Goal: Information Seeking & Learning: Learn about a topic

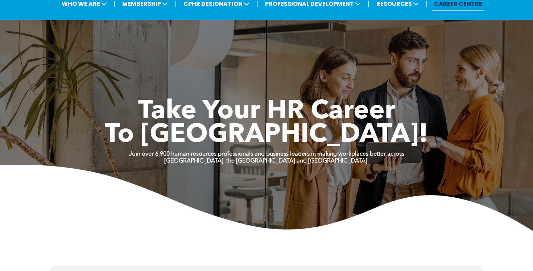
scroll to position [9, 0]
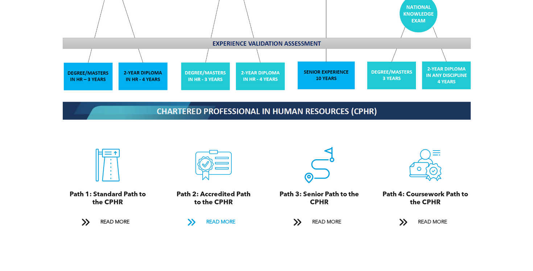
scroll to position [717, 0]
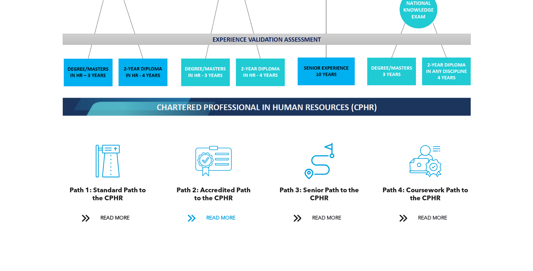
click at [222, 211] on span "READ MORE" at bounding box center [221, 217] width 34 height 13
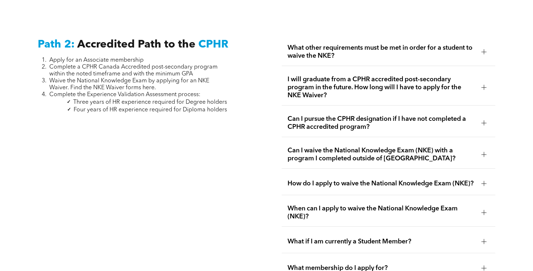
scroll to position [1148, 0]
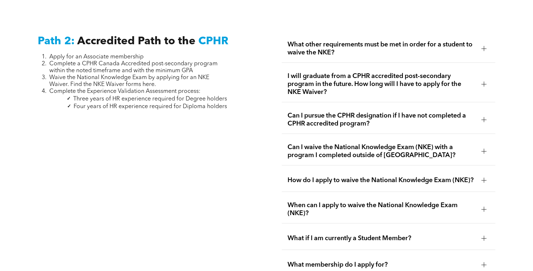
click at [485, 43] on div at bounding box center [484, 48] width 11 height 11
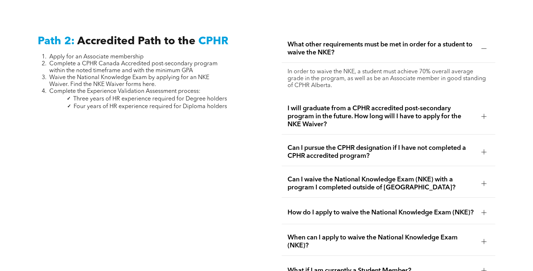
click at [485, 114] on div at bounding box center [484, 116] width 5 height 5
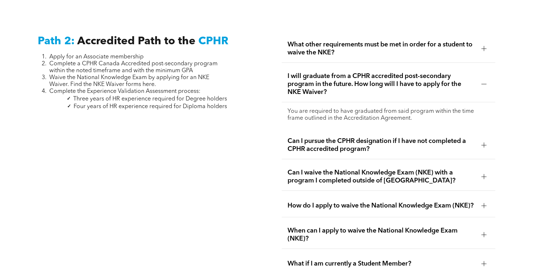
click at [464, 138] on span "Can I pursue the CPHR designation if I have not completed a CPHR accredited pro…" at bounding box center [382, 145] width 188 height 16
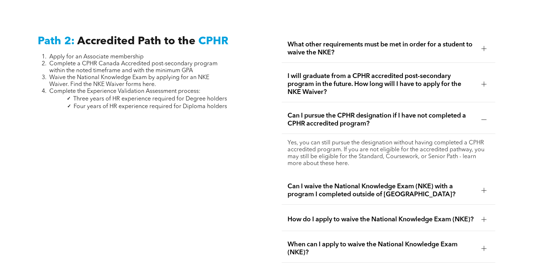
scroll to position [1148, 0]
click at [358, 87] on div "I will graduate from a CPHR accredited post-secondary program in the future. Ho…" at bounding box center [389, 85] width 214 height 36
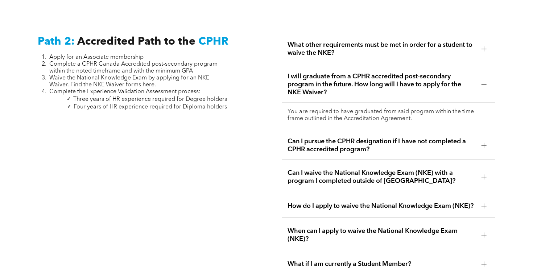
drag, startPoint x: 401, startPoint y: 111, endPoint x: 327, endPoint y: 110, distance: 74.0
click at [327, 110] on p "You are required to have graduated from said program within the time frame outl…" at bounding box center [389, 115] width 202 height 14
copy p "Accreditation Agreement."
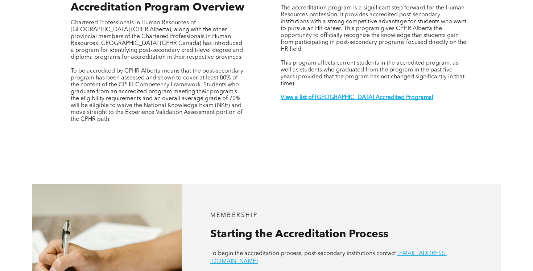
scroll to position [273, 0]
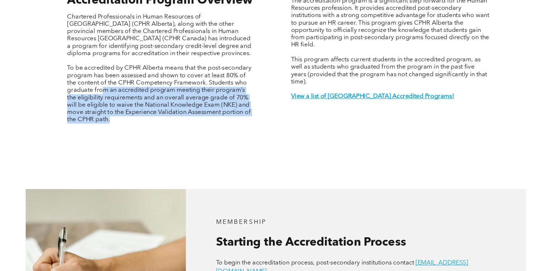
drag, startPoint x: 104, startPoint y: 82, endPoint x: 167, endPoint y: 114, distance: 70.2
click at [167, 114] on div "Accreditation Program Overview Chartered Professionals in Human Resources of [G…" at bounding box center [158, 66] width 187 height 135
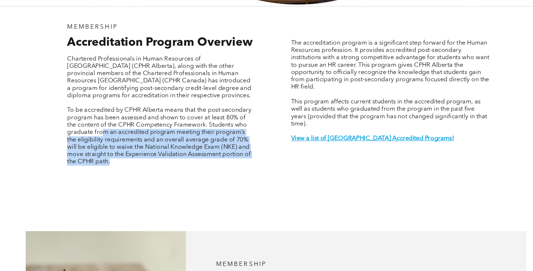
scroll to position [233, 0]
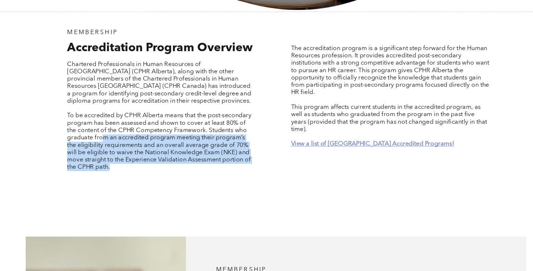
click at [330, 132] on strong "View a list of [GEOGRAPHIC_DATA] Accredited Programs!" at bounding box center [357, 135] width 153 height 6
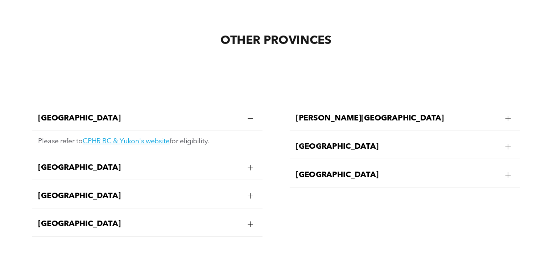
scroll to position [1419, 0]
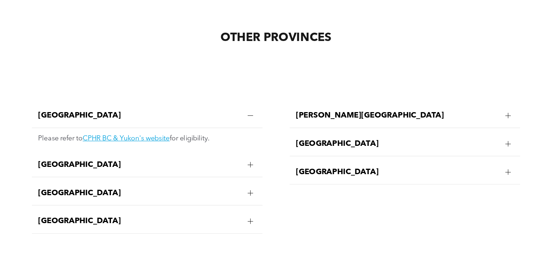
click at [242, 195] on div at bounding box center [242, 197] width 5 height 5
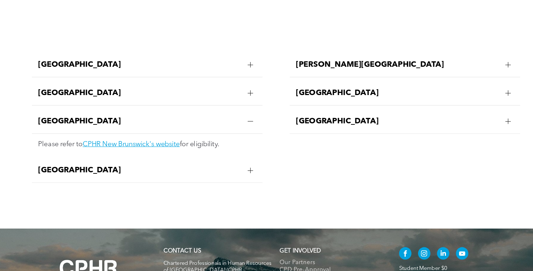
scroll to position [1477, 0]
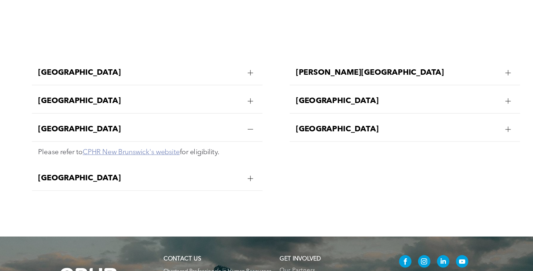
click at [166, 139] on link "CPHR New Brunswick's website" at bounding box center [130, 142] width 91 height 7
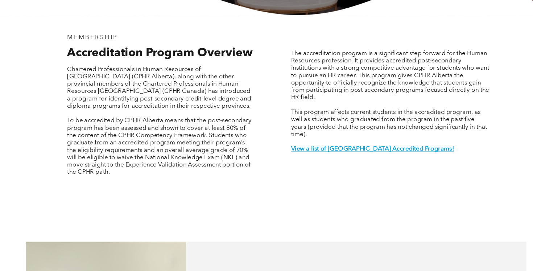
scroll to position [222, 0]
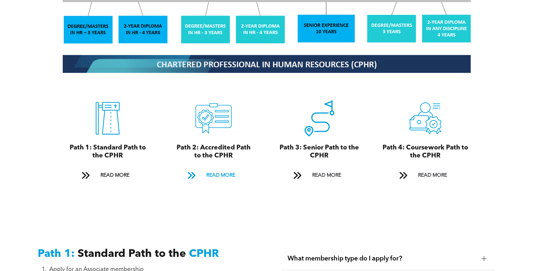
scroll to position [762, 0]
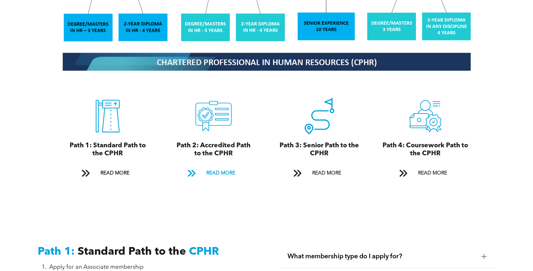
click at [213, 166] on span "READ MORE" at bounding box center [221, 172] width 34 height 13
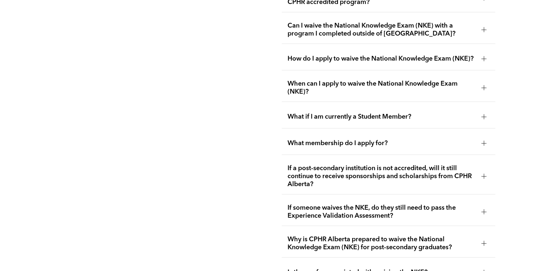
scroll to position [1271, 0]
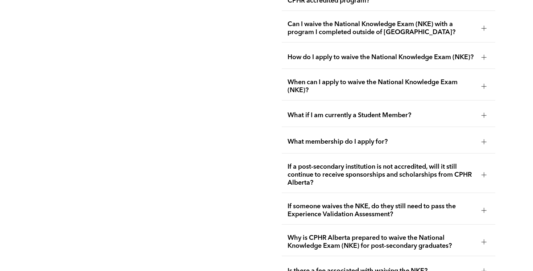
click at [418, 131] on div "What membership do I apply for?" at bounding box center [389, 142] width 214 height 23
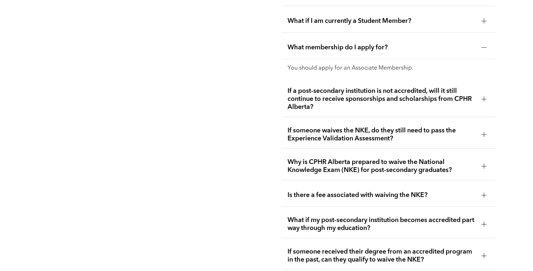
scroll to position [1367, 0]
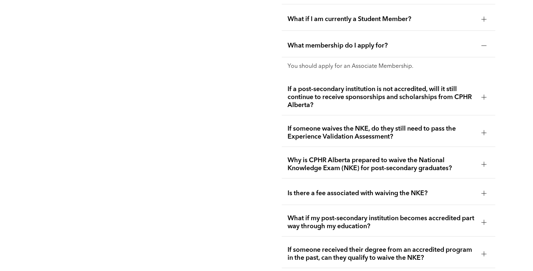
click at [413, 94] on span "If a post-secondary institution is not accredited, will it still continue to re…" at bounding box center [382, 97] width 188 height 24
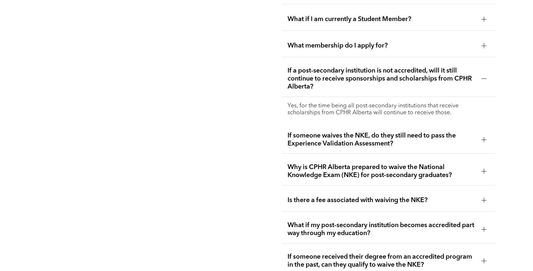
click at [418, 85] on span "If a post-secondary institution is not accredited, will it still continue to re…" at bounding box center [382, 79] width 188 height 24
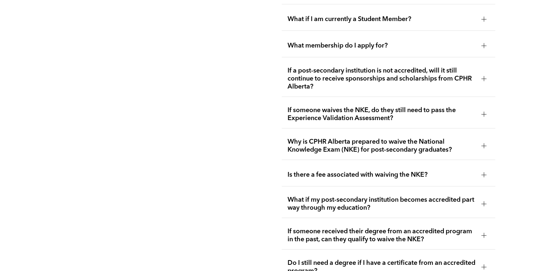
click at [440, 109] on span "If someone waives the NKE, do they still need to pass the Experience Validation…" at bounding box center [382, 114] width 188 height 16
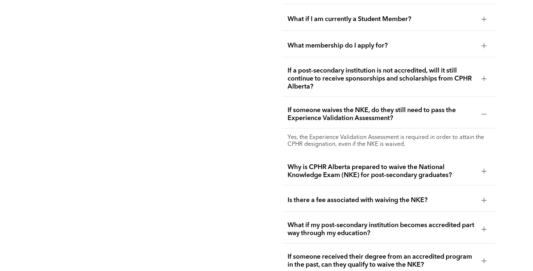
click at [440, 109] on span "If someone waives the NKE, do they still need to pass the Experience Validation…" at bounding box center [382, 114] width 188 height 16
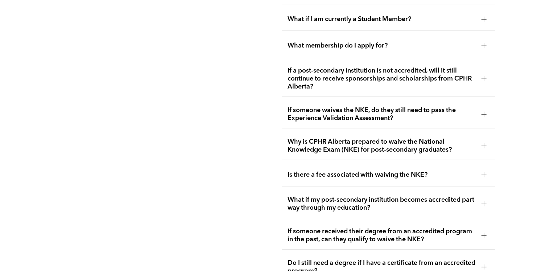
click at [470, 140] on span "Why is CPHR Alberta prepared to waive the National Knowledge Exam (NKE) for pos…" at bounding box center [382, 146] width 188 height 16
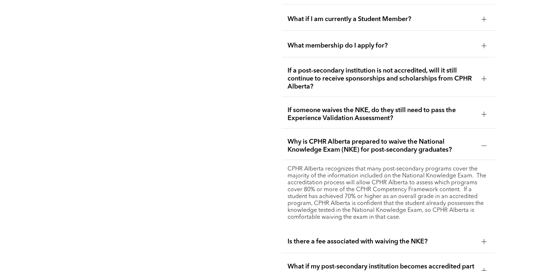
click at [470, 140] on span "Why is CPHR Alberta prepared to waive the National Knowledge Exam (NKE) for pos…" at bounding box center [382, 146] width 188 height 16
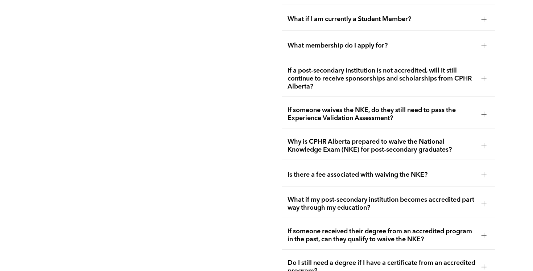
click at [470, 140] on span "Why is CPHR Alberta prepared to waive the National Knowledge Exam (NKE) for pos…" at bounding box center [382, 146] width 188 height 16
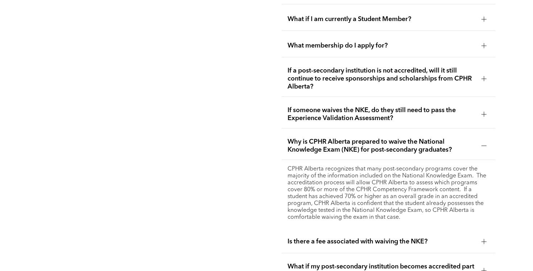
click at [463, 138] on span "Why is CPHR Alberta prepared to waive the National Knowledge Exam (NKE) for pos…" at bounding box center [382, 146] width 188 height 16
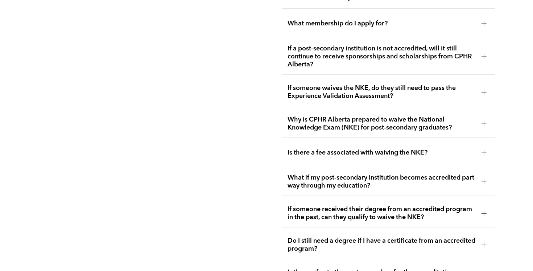
scroll to position [1391, 0]
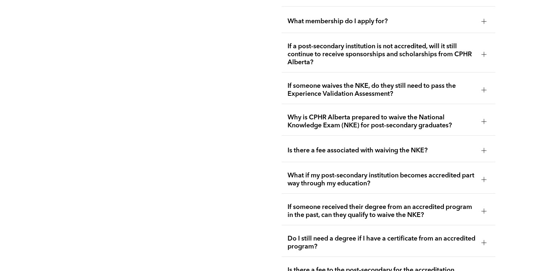
click at [444, 147] on span "Is there a fee associated with waiving the NKE?" at bounding box center [382, 151] width 188 height 8
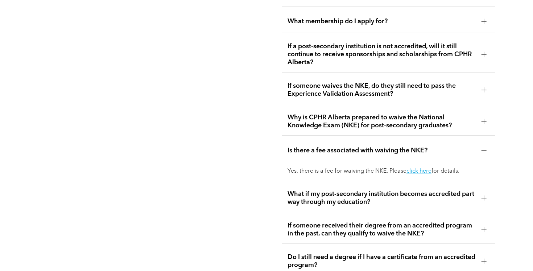
click at [451, 147] on span "Is there a fee associated with waiving the NKE?" at bounding box center [382, 151] width 188 height 8
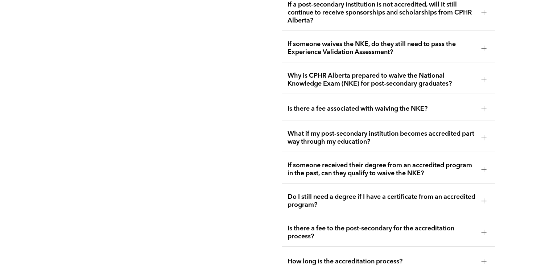
scroll to position [1435, 0]
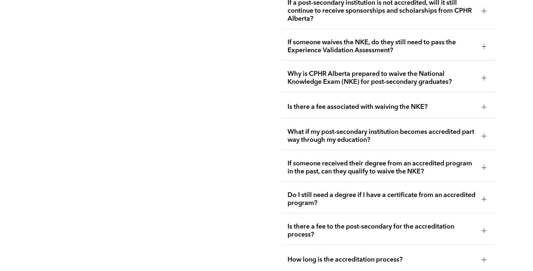
click at [444, 131] on span "What if my post-secondary institution becomes accredited part way through my ed…" at bounding box center [382, 136] width 188 height 16
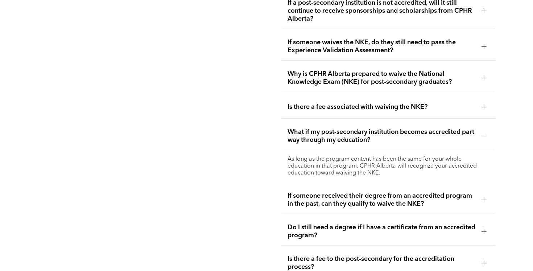
click at [444, 131] on span "What if my post-secondary institution becomes accredited part way through my ed…" at bounding box center [382, 136] width 188 height 16
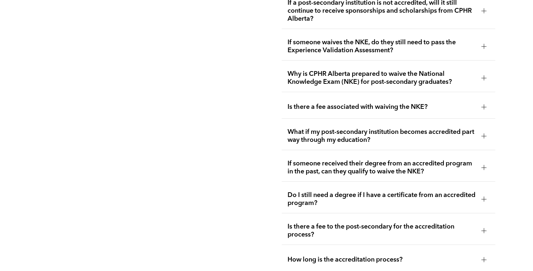
click at [426, 191] on span "Do I still need a degree if I have a certificate from an accredited program?" at bounding box center [382, 199] width 188 height 16
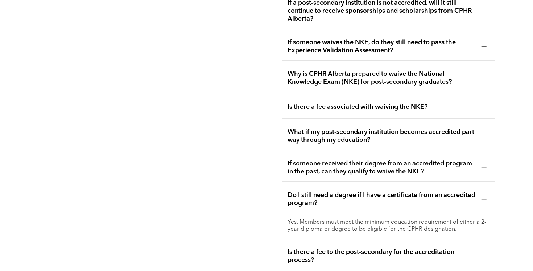
click at [426, 191] on span "Do I still need a degree if I have a certificate from an accredited program?" at bounding box center [382, 199] width 188 height 16
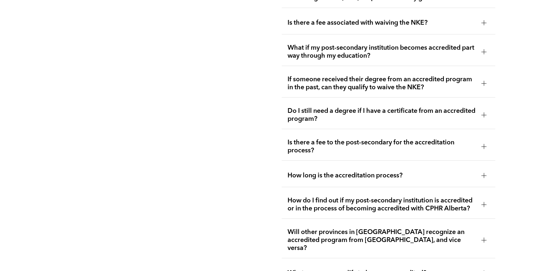
scroll to position [1521, 0]
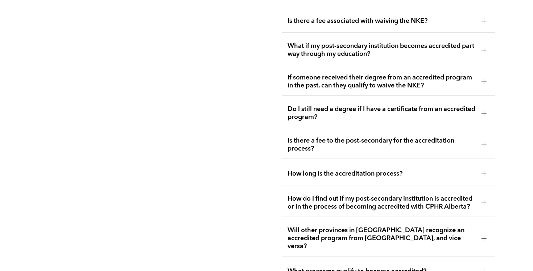
click at [448, 138] on span "Is there a fee to the post-secondary for the accreditation process?" at bounding box center [382, 145] width 188 height 16
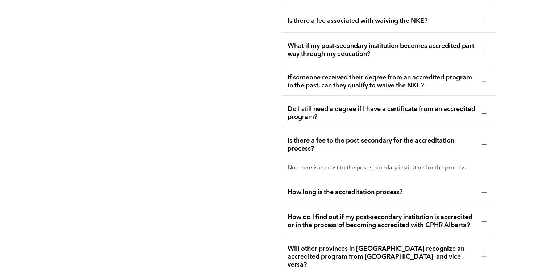
click at [448, 138] on span "Is there a fee to the post-secondary for the accreditation process?" at bounding box center [382, 145] width 188 height 16
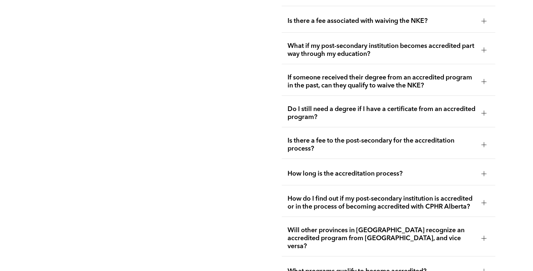
click at [429, 170] on span "How long is the accreditation process?" at bounding box center [382, 174] width 188 height 8
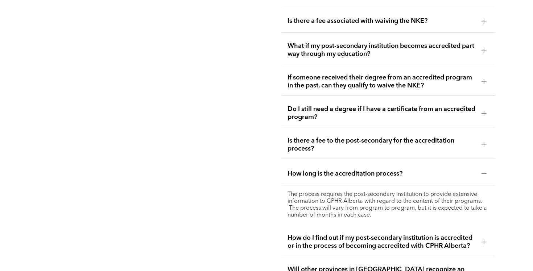
click at [429, 170] on span "How long is the accreditation process?" at bounding box center [382, 174] width 188 height 8
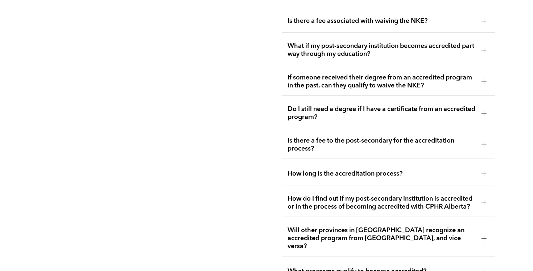
click at [429, 170] on span "How long is the accreditation process?" at bounding box center [382, 174] width 188 height 8
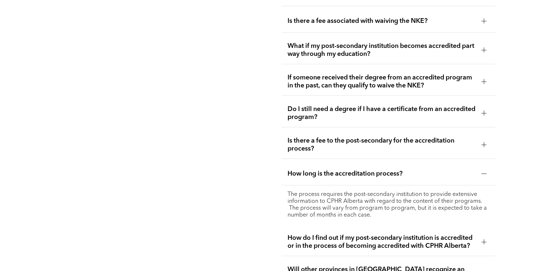
click at [429, 170] on span "How long is the accreditation process?" at bounding box center [382, 174] width 188 height 8
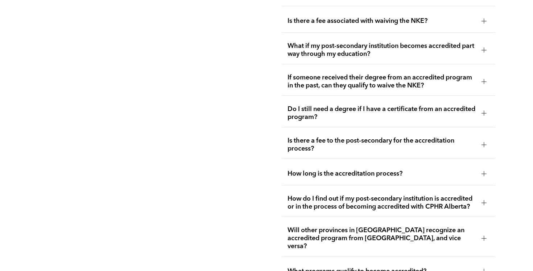
click at [430, 196] on span "How do I find out if my post-secondary institution is accredited or in the proc…" at bounding box center [382, 203] width 188 height 16
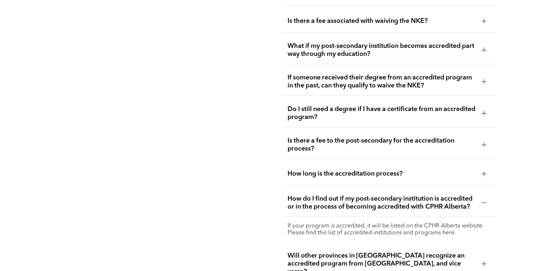
click at [430, 196] on span "How do I find out if my post-secondary institution is accredited or in the proc…" at bounding box center [382, 203] width 188 height 16
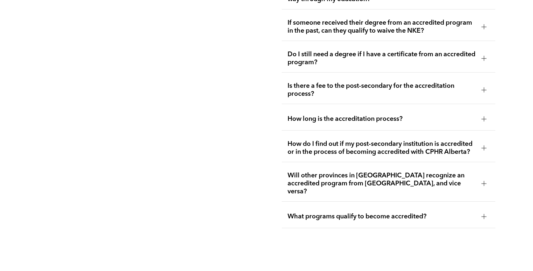
scroll to position [1576, 0]
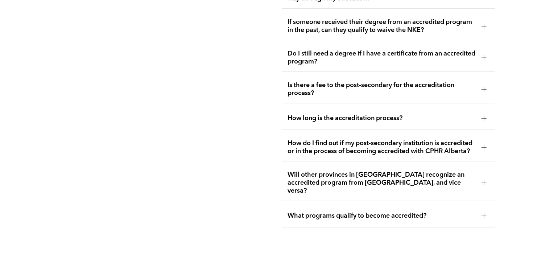
click at [430, 174] on span "Will other provinces in Canada recognize an accredited program from Alberta, an…" at bounding box center [382, 183] width 188 height 24
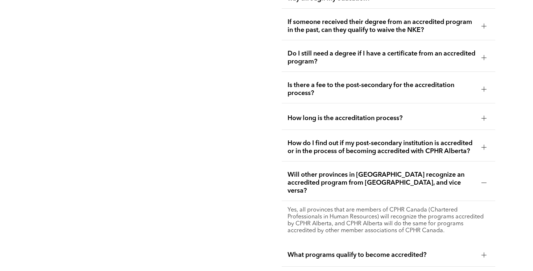
click at [430, 174] on span "Will other provinces in Canada recognize an accredited program from Alberta, an…" at bounding box center [382, 183] width 188 height 24
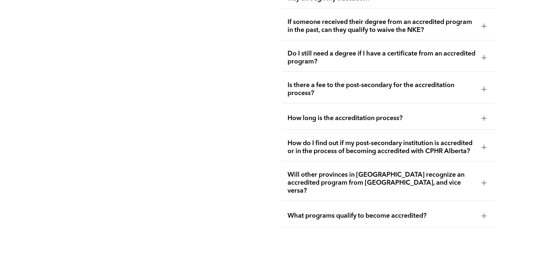
click at [436, 212] on span "What programs qualify to become accredited?" at bounding box center [382, 216] width 188 height 8
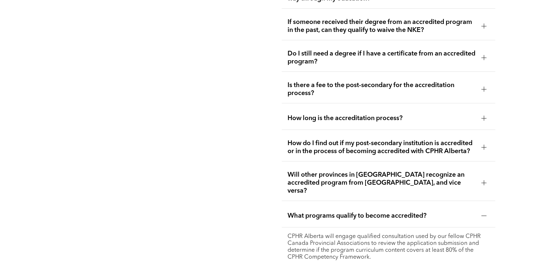
click at [436, 212] on span "What programs qualify to become accredited?" at bounding box center [382, 216] width 188 height 8
